Goal: Task Accomplishment & Management: Manage account settings

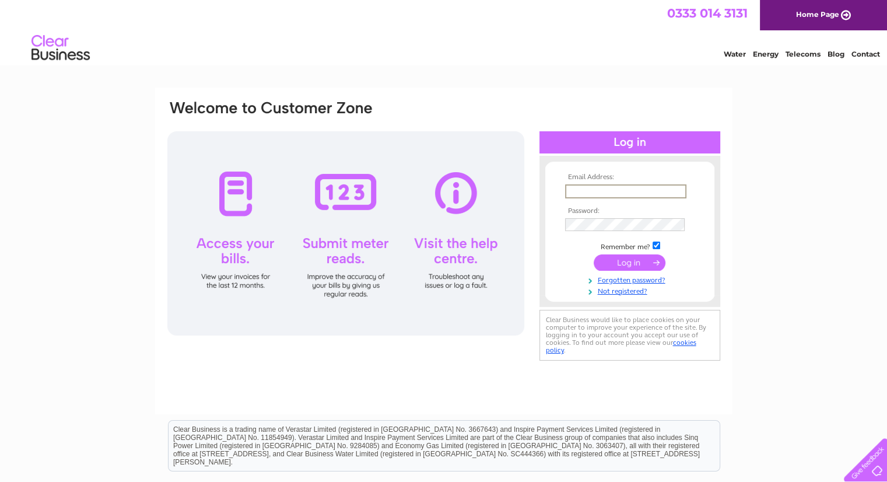
click at [592, 196] on input "text" at bounding box center [625, 191] width 121 height 14
type input "[EMAIL_ADDRESS][DOMAIN_NAME]"
click at [619, 259] on input "submit" at bounding box center [629, 261] width 72 height 16
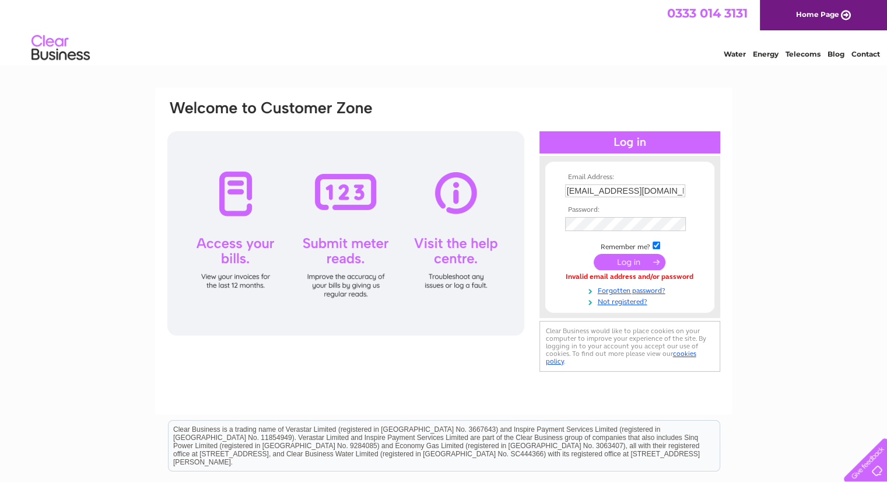
click at [638, 259] on input "submit" at bounding box center [629, 262] width 72 height 16
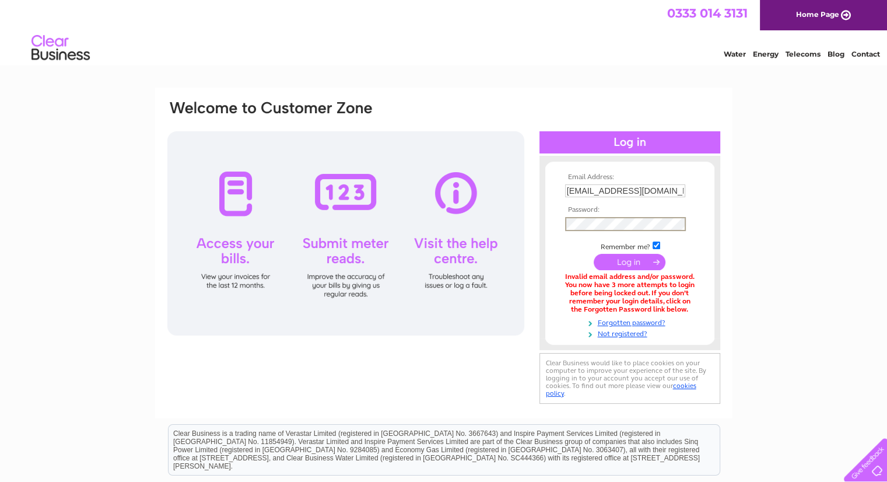
click at [849, 240] on div "Email Address: rajeev@largehospitality.com Password:" at bounding box center [443, 352] width 887 height 530
click at [804, 223] on div "Email Address: rajeev@largehospitality.com Password:" at bounding box center [443, 351] width 887 height 529
click at [623, 320] on link "Forgotten password?" at bounding box center [631, 320] width 132 height 11
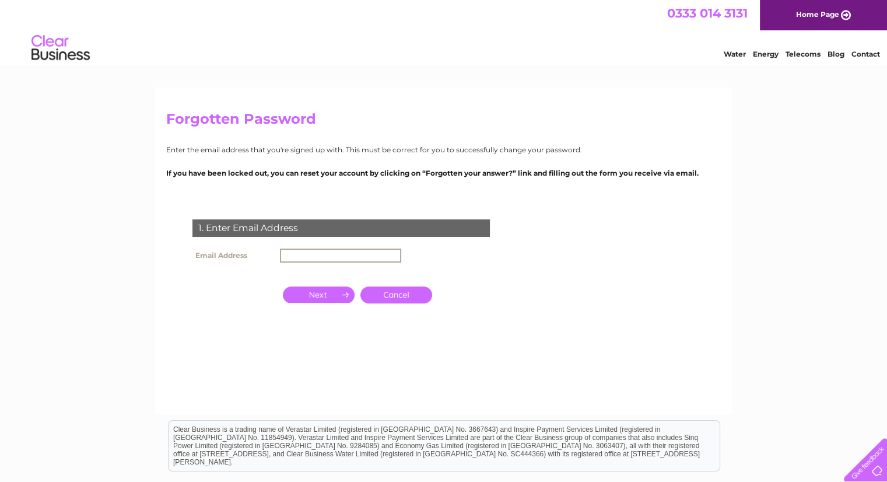
click at [332, 256] on input "text" at bounding box center [340, 255] width 121 height 14
type input "[EMAIL_ADDRESS][DOMAIN_NAME]"
drag, startPoint x: 326, startPoint y: 294, endPoint x: 342, endPoint y: 311, distance: 22.7
click at [326, 295] on input "button" at bounding box center [319, 293] width 72 height 16
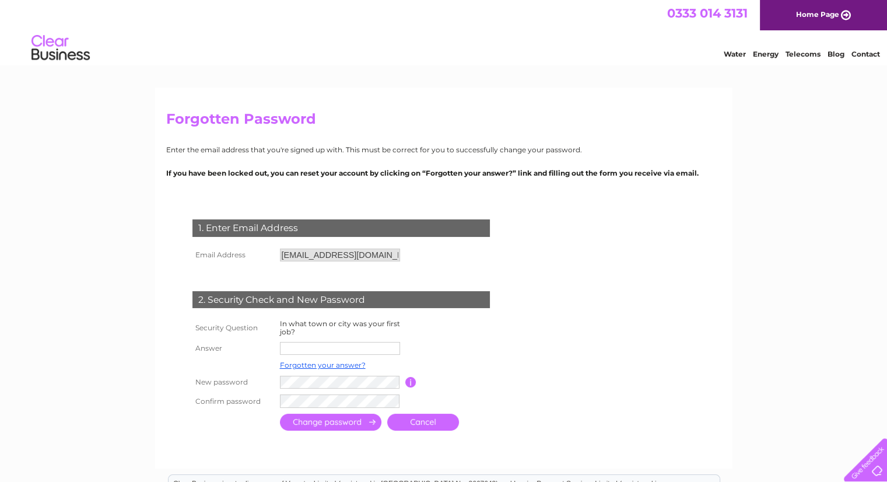
click at [321, 347] on input "text" at bounding box center [340, 348] width 120 height 13
type input "M"
drag, startPoint x: 319, startPoint y: 347, endPoint x: 193, endPoint y: 357, distance: 126.9
click at [193, 357] on tr "Answer Bombay" at bounding box center [354, 349] width 331 height 20
type input "[GEOGRAPHIC_DATA]"
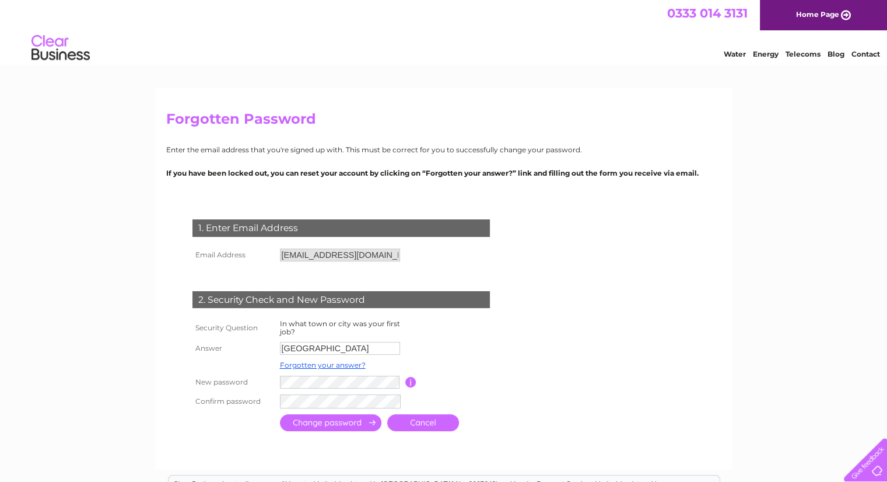
click at [579, 378] on form "1. Enter Email Address Email Address rajeev@largehospitality.com Cancel Answer" at bounding box center [443, 326] width 555 height 261
click at [424, 383] on td "Password must be at least 6 characters long" at bounding box center [462, 382] width 93 height 19
click at [412, 387] on input "button" at bounding box center [410, 382] width 11 height 10
drag, startPoint x: 581, startPoint y: 364, endPoint x: 480, endPoint y: 364, distance: 100.9
click at [579, 363] on form "1. Enter Email Address Email Address rajeev@largehospitality.com Cancel Answer" at bounding box center [443, 326] width 555 height 261
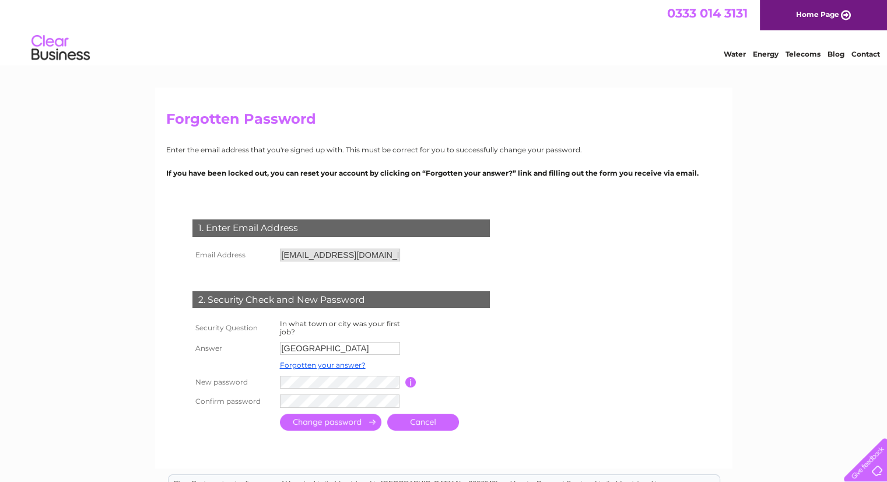
click at [338, 419] on input "submit" at bounding box center [330, 421] width 101 height 17
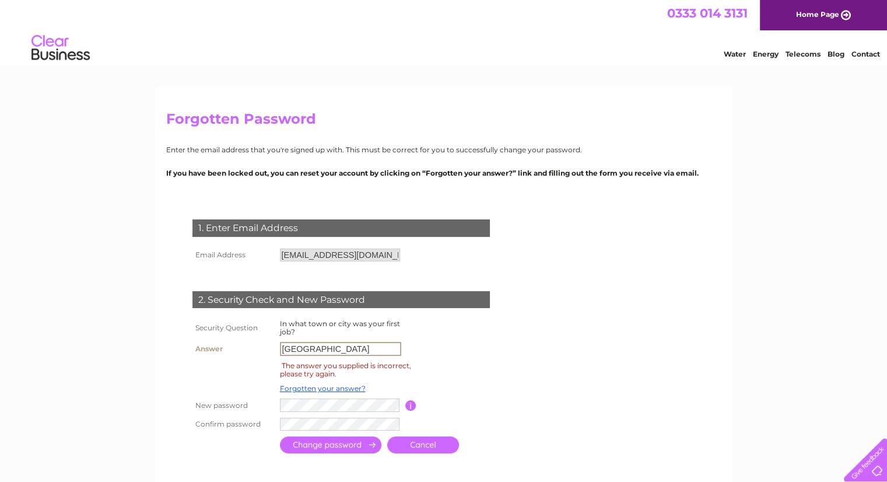
drag, startPoint x: 340, startPoint y: 353, endPoint x: 206, endPoint y: 352, distance: 134.1
click at [206, 352] on tr "Answer [GEOGRAPHIC_DATA]" at bounding box center [354, 349] width 331 height 20
type input "[GEOGRAPHIC_DATA]"
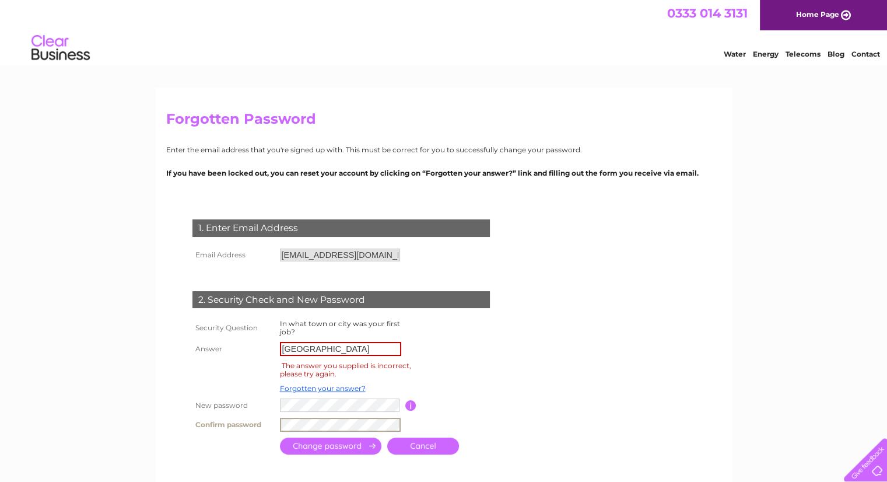
drag, startPoint x: 649, startPoint y: 361, endPoint x: 645, endPoint y: 374, distance: 13.5
click at [647, 368] on form "1. Enter Email Address Email Address rajeev@largehospitality.com Cancel Answer" at bounding box center [443, 338] width 555 height 284
click at [413, 402] on input "button" at bounding box center [410, 405] width 11 height 10
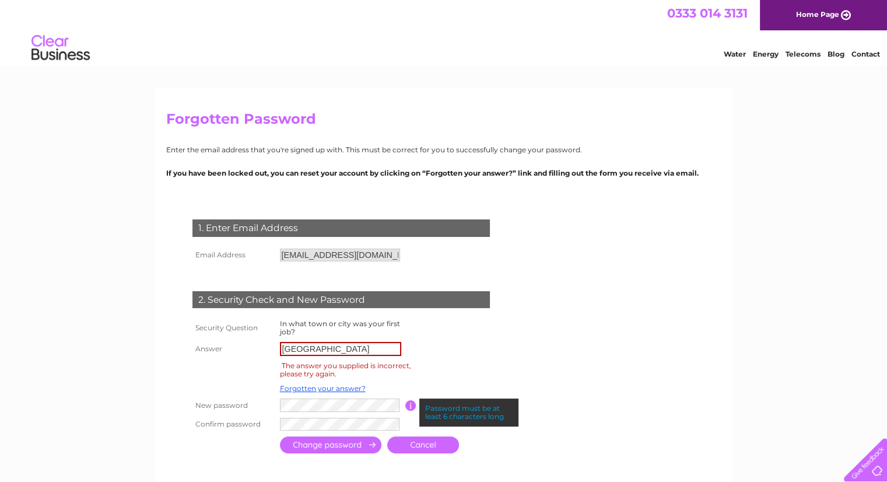
click at [409, 405] on input "button" at bounding box center [410, 405] width 11 height 10
click at [325, 351] on input "Bombay" at bounding box center [340, 349] width 121 height 14
click at [620, 373] on form "1. Enter Email Address Email Address rajeev@largehospitality.com Cancel Answer" at bounding box center [443, 337] width 555 height 283
drag, startPoint x: 324, startPoint y: 444, endPoint x: 345, endPoint y: 476, distance: 37.8
click at [324, 444] on input "submit" at bounding box center [330, 444] width 101 height 17
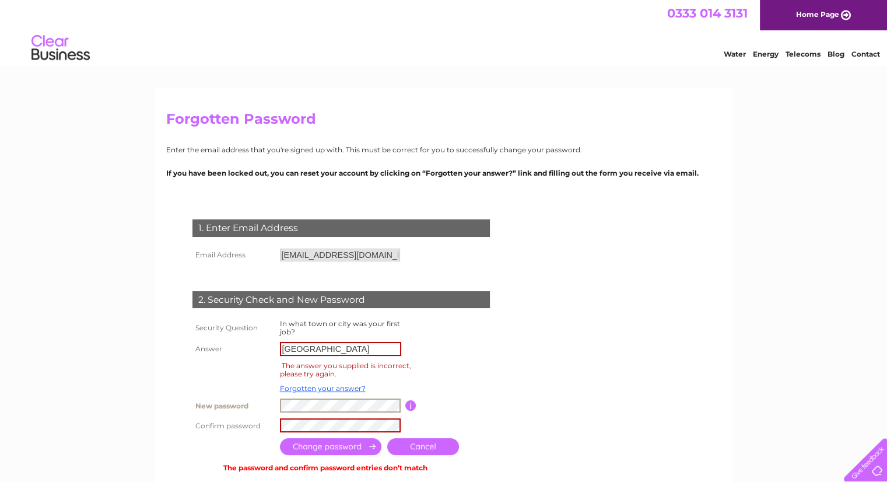
click at [166, 420] on div "1. Enter Email Address Email Address rajeev@largehospitality.com Cancel" at bounding box center [343, 341] width 354 height 267
click at [655, 445] on form "1. Enter Email Address Email Address rajeev@largehospitality.com Cancel Answer" at bounding box center [443, 347] width 555 height 302
click at [262, 437] on div "1. Enter Email Address Email Address rajeev@largehospitality.com Cancel" at bounding box center [343, 341] width 354 height 267
click at [635, 387] on form "1. Enter Email Address Email Address rajeev@largehospitality.com Cancel Answer" at bounding box center [443, 347] width 555 height 302
click at [325, 446] on input "submit" at bounding box center [330, 446] width 101 height 17
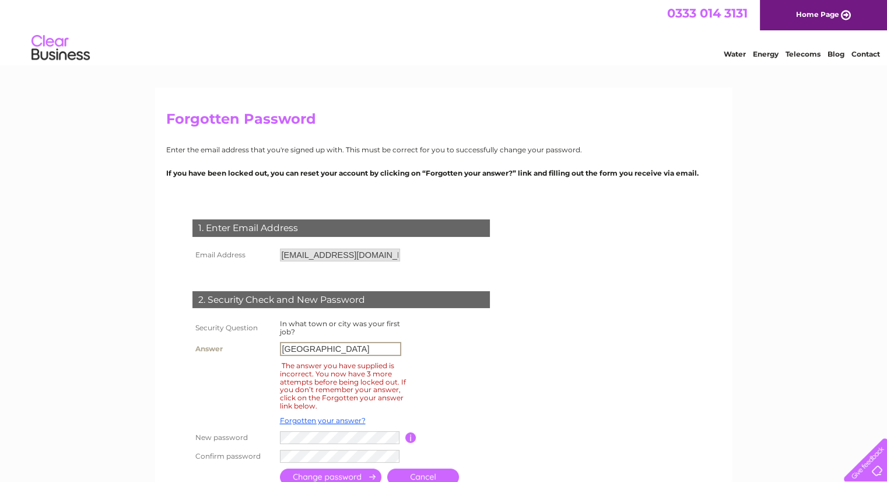
drag, startPoint x: 322, startPoint y: 349, endPoint x: 205, endPoint y: 360, distance: 117.6
click at [211, 360] on tbody "Security Question In what town or city was your first job? Answer Bombay The an…" at bounding box center [354, 391] width 331 height 149
type input "london"
click at [651, 387] on form "1. Enter Email Address Email Address rajeev@largehospitality.com Cancel Answer" at bounding box center [443, 354] width 555 height 317
drag, startPoint x: 583, startPoint y: 423, endPoint x: 573, endPoint y: 428, distance: 11.2
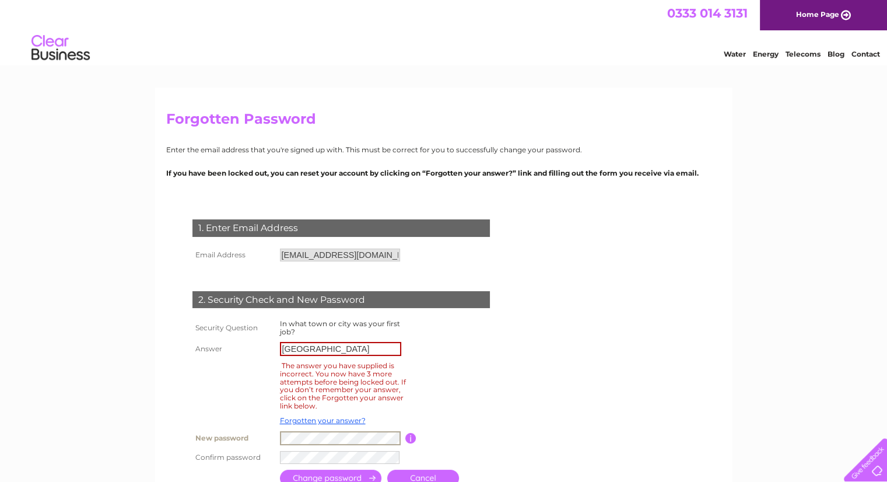
click at [583, 423] on form "1. Enter Email Address Email Address rajeev@largehospitality.com Cancel Answer" at bounding box center [443, 354] width 555 height 317
click at [329, 474] on input "submit" at bounding box center [330, 476] width 101 height 17
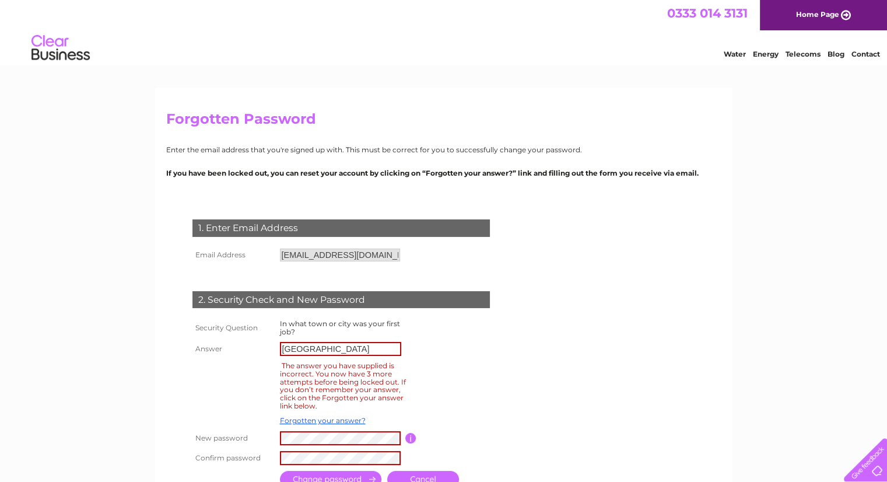
click at [585, 367] on form "1. Enter Email Address Email Address rajeev@largehospitality.com Cancel Answer" at bounding box center [443, 363] width 555 height 335
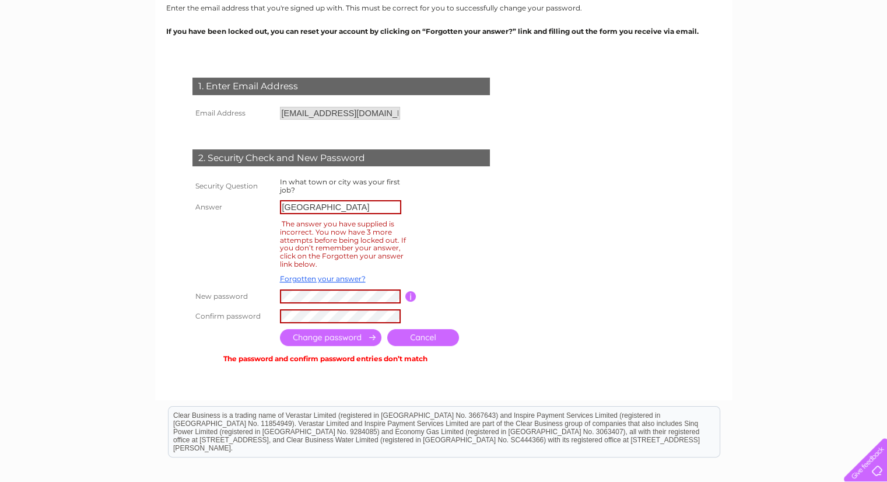
scroll to position [175, 0]
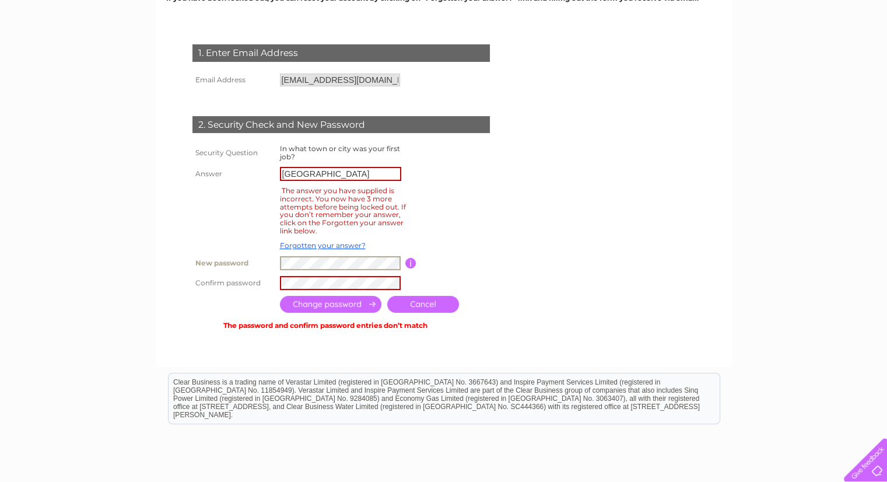
click at [216, 258] on tr "New password Password must be at least 6 characters long" at bounding box center [354, 263] width 331 height 20
click at [170, 269] on div "1. Enter Email Address Email Address rajeev@largehospitality.com Cancel" at bounding box center [343, 183] width 354 height 300
click at [582, 284] on form "1. Enter Email Address Email Address rajeev@largehospitality.com Cancel Answer" at bounding box center [443, 188] width 555 height 335
click at [310, 304] on input "submit" at bounding box center [330, 304] width 101 height 17
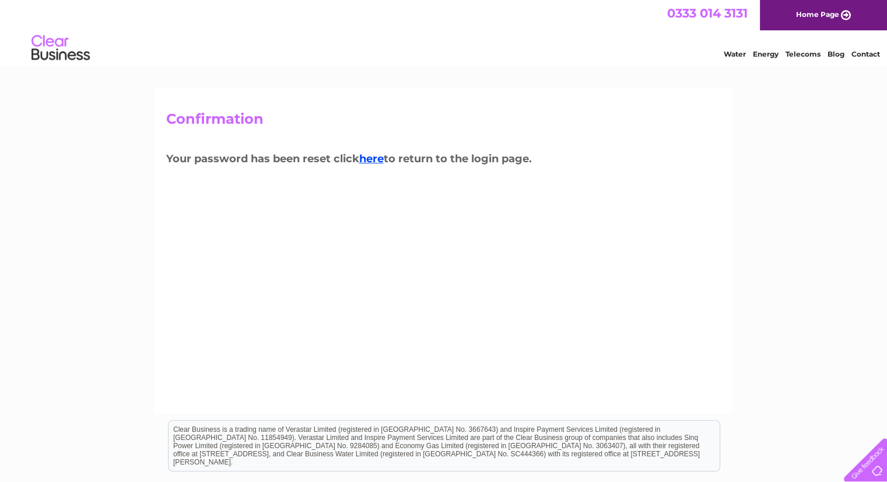
click at [819, 164] on div "Confirmation Your password has been reset click here to return to the login pag…" at bounding box center [443, 350] width 887 height 526
drag, startPoint x: 837, startPoint y: 249, endPoint x: 795, endPoint y: 234, distance: 44.6
click at [836, 247] on div "Confirmation Your password has been reset click here to return to the login pag…" at bounding box center [443, 350] width 887 height 526
drag, startPoint x: 620, startPoint y: 301, endPoint x: 490, endPoint y: 218, distance: 154.4
click at [593, 279] on div "Confirmation Your password has been reset click here to return to the login pag…" at bounding box center [443, 250] width 577 height 326
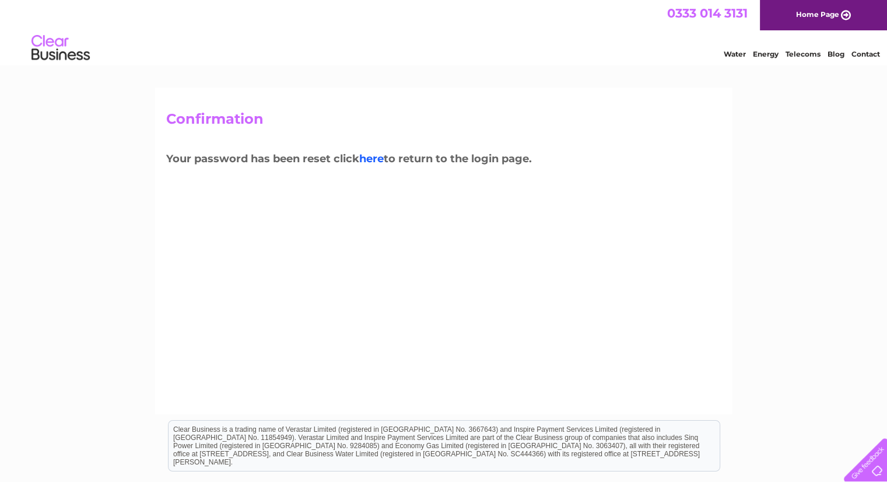
click at [382, 160] on link "here" at bounding box center [371, 158] width 24 height 13
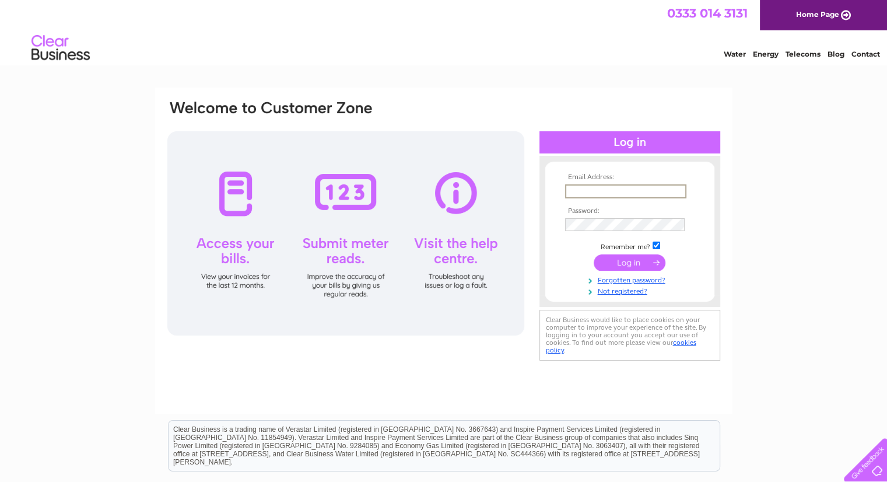
click at [604, 189] on input "text" at bounding box center [625, 191] width 121 height 14
type input "rajeev@largehospitality.com"
click at [638, 261] on input "submit" at bounding box center [629, 261] width 72 height 16
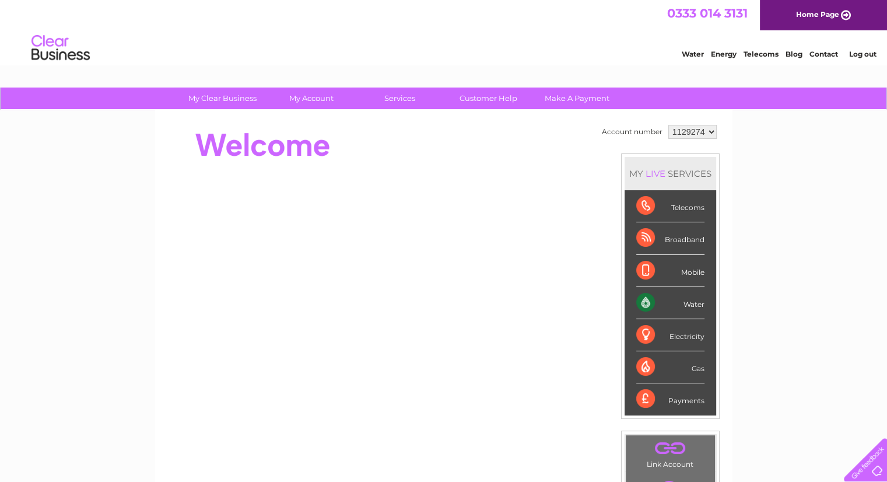
click at [807, 336] on div "My Clear Business Login Details My Details My Preferences Link Account My Accou…" at bounding box center [443, 414] width 887 height 655
